Goal: Task Accomplishment & Management: Use online tool/utility

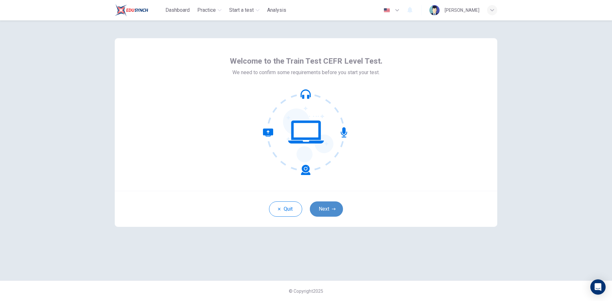
click at [325, 211] on button "Next" at bounding box center [326, 209] width 33 height 15
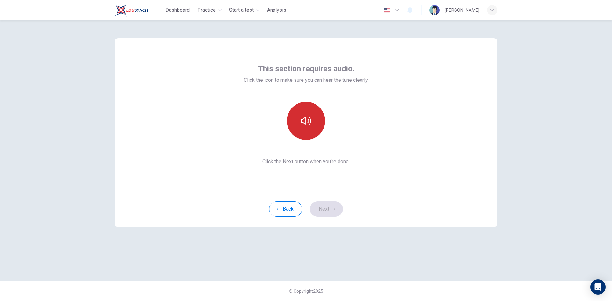
click at [303, 123] on icon "button" at bounding box center [306, 121] width 10 height 10
click at [322, 213] on button "Next" at bounding box center [326, 209] width 33 height 15
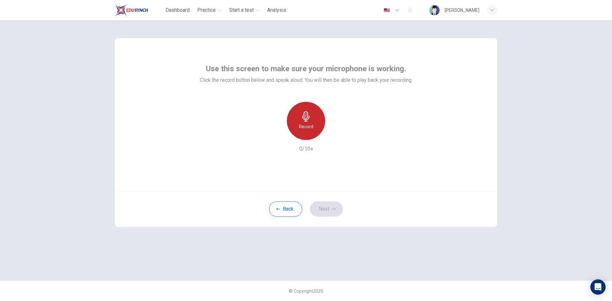
click at [293, 128] on div "Record" at bounding box center [306, 121] width 38 height 38
click at [302, 128] on h6 "Stop" at bounding box center [306, 127] width 10 height 8
click at [341, 136] on div "Record 3/10s" at bounding box center [306, 127] width 212 height 51
click at [340, 136] on div "button" at bounding box center [335, 135] width 10 height 10
click at [279, 136] on div "button" at bounding box center [276, 135] width 10 height 10
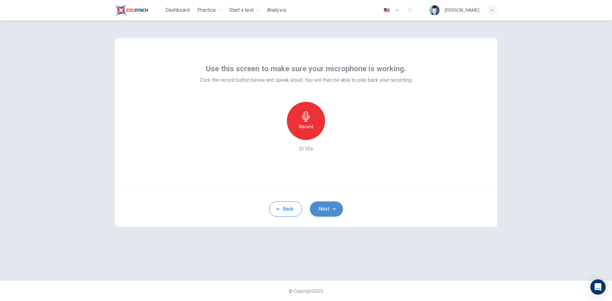
click at [327, 207] on button "Next" at bounding box center [326, 209] width 33 height 15
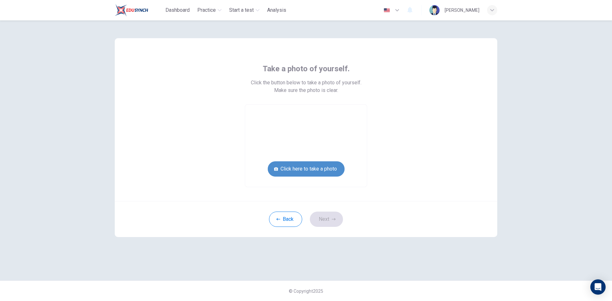
click at [326, 170] on button "Click here to take a photo" at bounding box center [306, 168] width 77 height 15
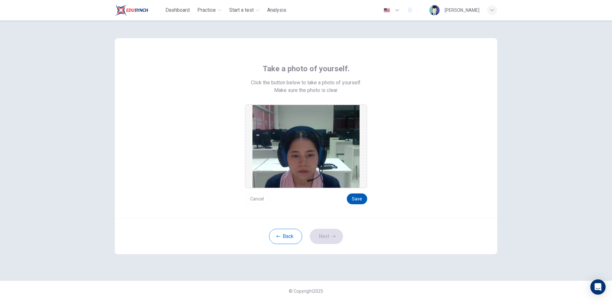
click at [361, 198] on button "Save" at bounding box center [357, 199] width 20 height 11
click at [330, 233] on button "Next" at bounding box center [326, 236] width 33 height 15
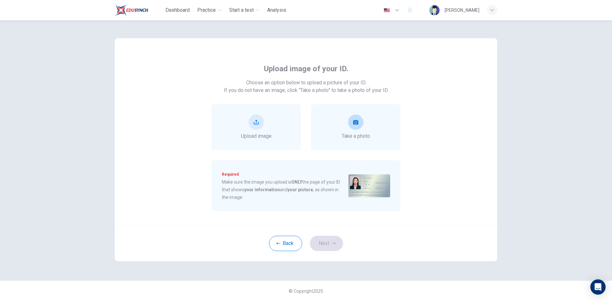
click at [352, 130] on div "Take a photo" at bounding box center [355, 127] width 28 height 25
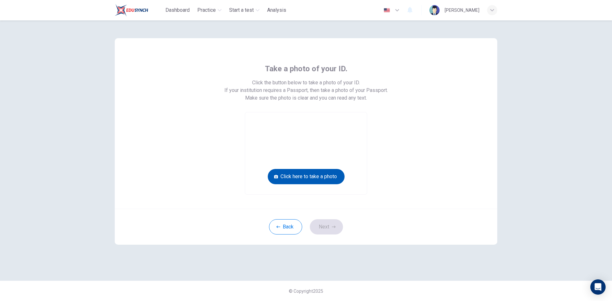
click at [315, 177] on button "Click here to take a photo" at bounding box center [306, 176] width 77 height 15
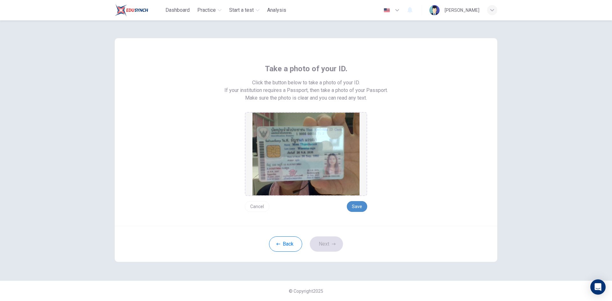
click at [362, 207] on button "Save" at bounding box center [357, 206] width 20 height 11
click at [339, 246] on button "Next" at bounding box center [326, 244] width 33 height 15
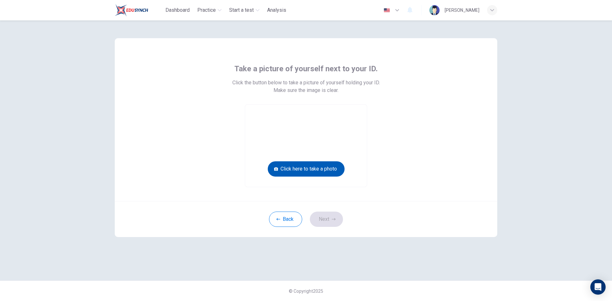
click at [341, 167] on button "Click here to take a photo" at bounding box center [306, 168] width 77 height 15
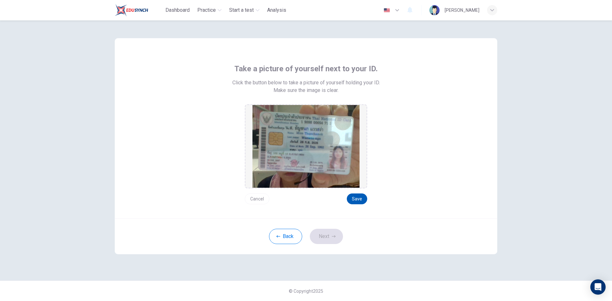
click at [351, 198] on button "Save" at bounding box center [357, 199] width 20 height 11
click at [335, 237] on button "Next" at bounding box center [326, 236] width 33 height 15
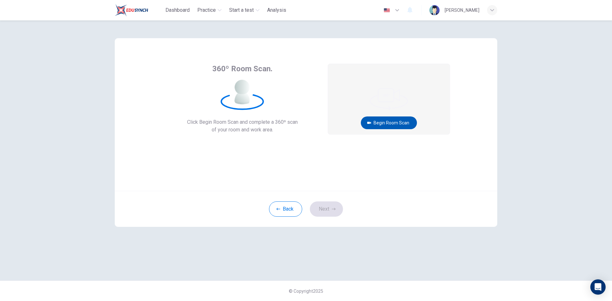
click at [395, 126] on button "Begin Room Scan" at bounding box center [389, 123] width 56 height 13
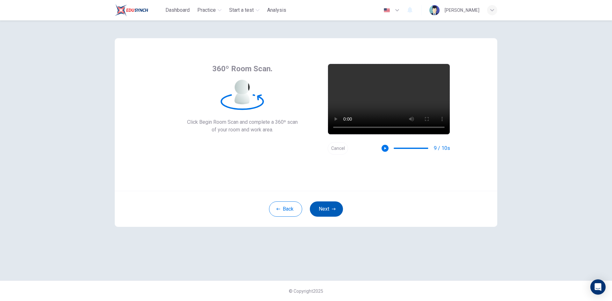
click at [326, 204] on button "Next" at bounding box center [326, 209] width 33 height 15
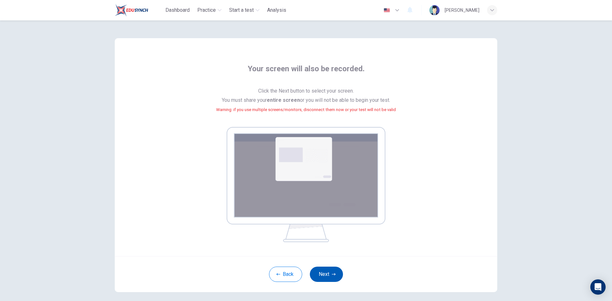
click at [318, 272] on button "Next" at bounding box center [326, 274] width 33 height 15
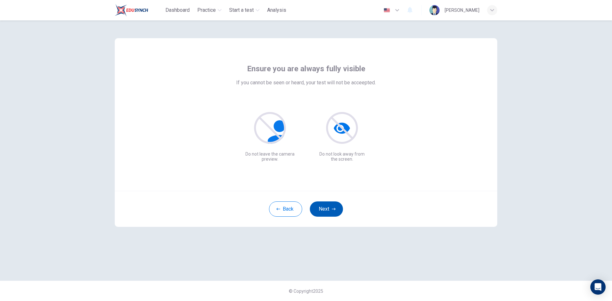
click at [319, 208] on button "Next" at bounding box center [326, 209] width 33 height 15
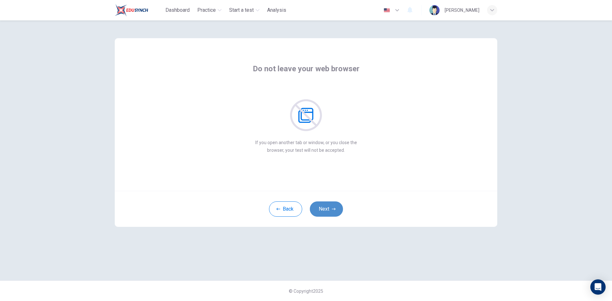
click at [319, 208] on button "Next" at bounding box center [326, 209] width 33 height 15
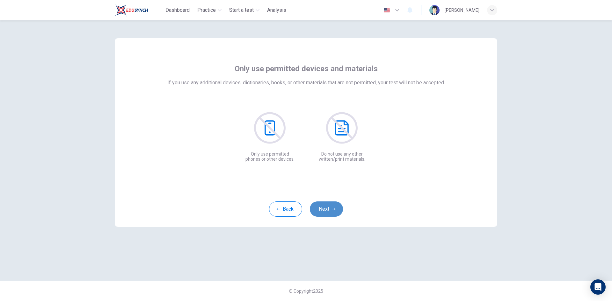
click at [319, 208] on button "Next" at bounding box center [326, 209] width 33 height 15
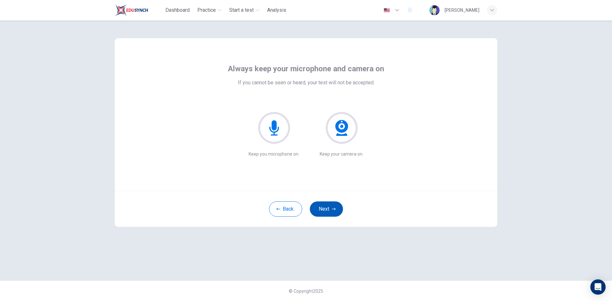
click at [319, 208] on button "Next" at bounding box center [326, 209] width 33 height 15
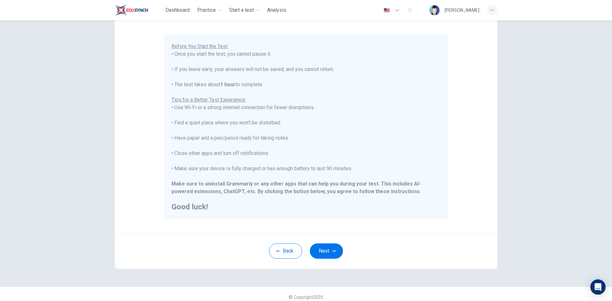
scroll to position [53, 0]
